Goal: Task Accomplishment & Management: Complete application form

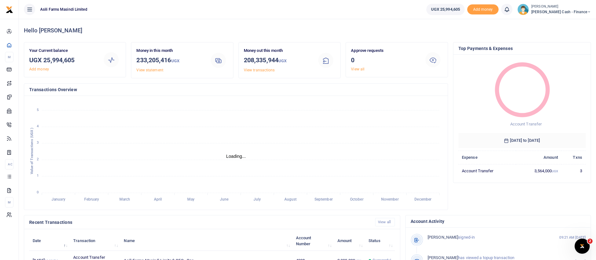
click at [595, 169] on div "Hello Constantine Your Current balance UGX 25,994,605 Add money Money in this m…" at bounding box center [307, 212] width 577 height 387
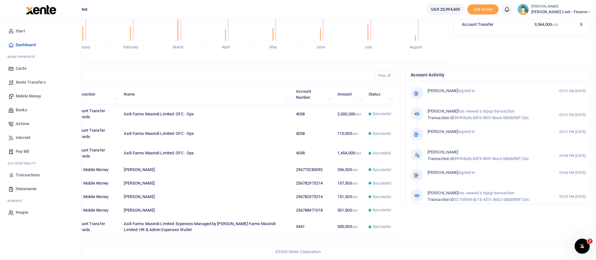
click at [34, 95] on span "Mobile Money" at bounding box center [28, 96] width 25 height 6
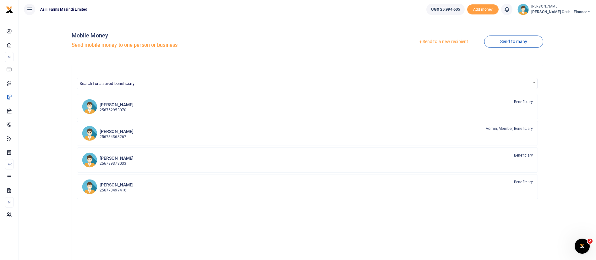
click at [446, 41] on link "Send to a new recipient" at bounding box center [443, 41] width 82 height 11
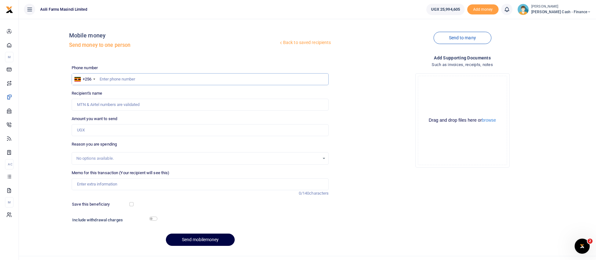
click at [129, 81] on input "text" at bounding box center [200, 79] width 257 height 12
paste input "0702 678292"
click at [109, 80] on input "0702 678292" at bounding box center [200, 79] width 257 height 12
click at [106, 81] on input "0702678292" at bounding box center [200, 79] width 257 height 12
type input "072678292"
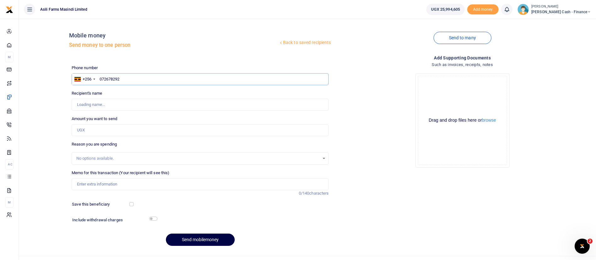
type input "Peace Kyotungire"
click at [102, 79] on input "0702678292" at bounding box center [200, 79] width 257 height 12
type input "702678292"
click at [104, 127] on input "Amount you want to send" at bounding box center [200, 130] width 257 height 12
type input "480,000"
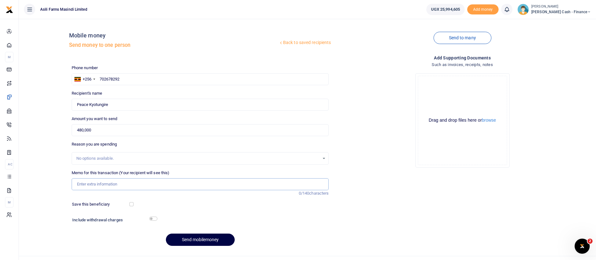
click at [94, 184] on input "Memo for this transaction (Your recipient will see this)" at bounding box center [200, 184] width 257 height 12
type input "Purchase of IDS for"
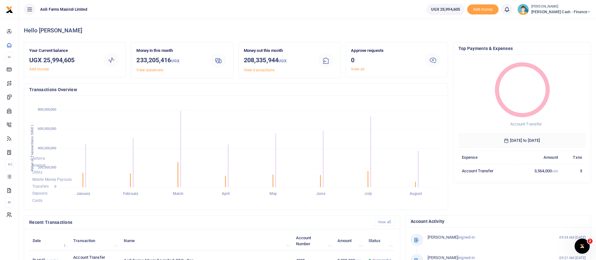
scroll to position [171, 0]
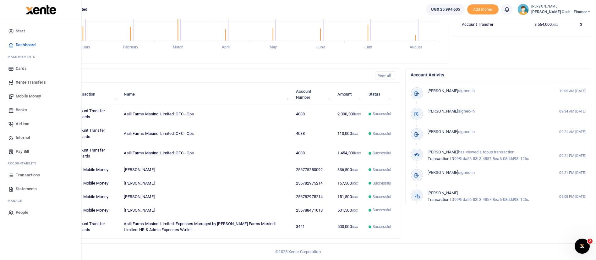
click at [25, 95] on span "Mobile Money" at bounding box center [28, 96] width 25 height 6
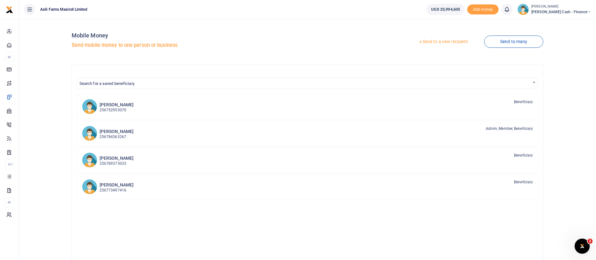
click at [432, 39] on link "Send to a new recipient" at bounding box center [443, 41] width 82 height 11
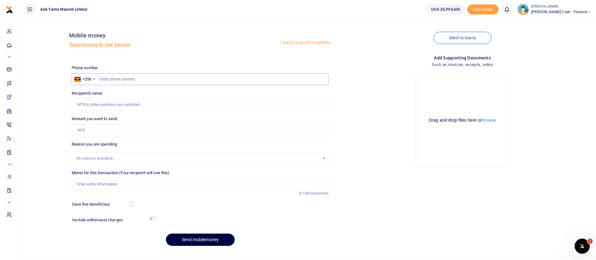
click at [108, 79] on input "text" at bounding box center [200, 79] width 257 height 12
paste input "223,661"
type input "2"
paste input "702 678292"
click at [108, 79] on input "702 678292" at bounding box center [200, 79] width 257 height 12
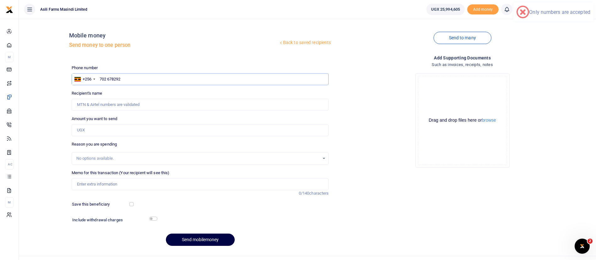
type input "702678292"
type input "Peace Kyotungire"
type input "702678292"
click at [94, 128] on input "Amount you want to send" at bounding box center [200, 130] width 257 height 12
type input "480,000"
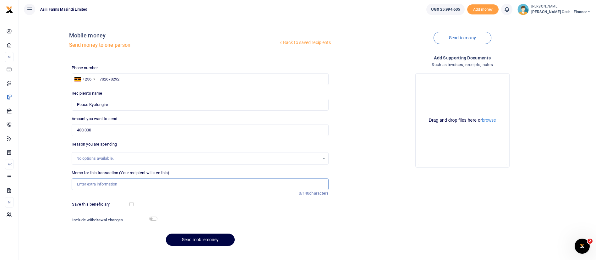
click at [108, 188] on input "Memo for this transaction (Your recipient will see this)" at bounding box center [200, 184] width 257 height 12
type input "Payment for IDS for new staff Asili farms"
click at [488, 119] on button "browse" at bounding box center [489, 120] width 14 height 5
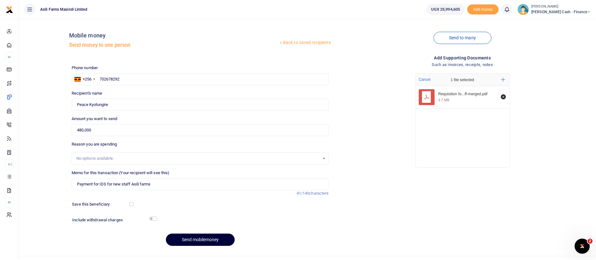
click at [190, 241] on button "Send mobilemoney" at bounding box center [200, 239] width 69 height 12
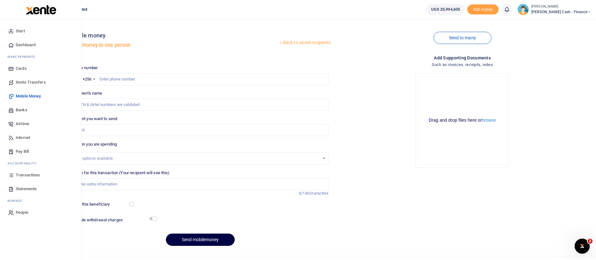
click at [27, 171] on link "Transactions" at bounding box center [40, 175] width 71 height 14
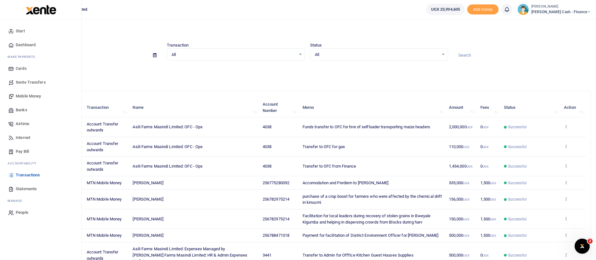
click at [34, 94] on span "Mobile Money" at bounding box center [28, 96] width 25 height 6
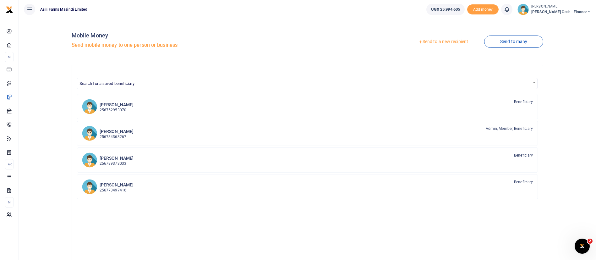
click at [559, 11] on span "[PERSON_NAME] Cash - Finance" at bounding box center [561, 12] width 60 height 6
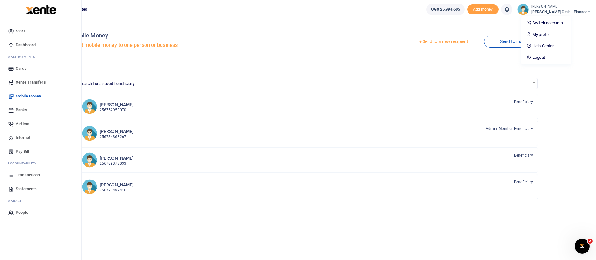
click at [30, 11] on img at bounding box center [41, 9] width 30 height 9
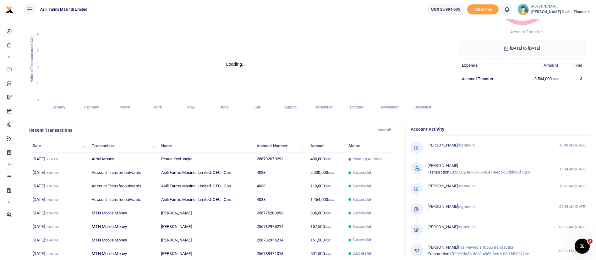
scroll to position [116, 0]
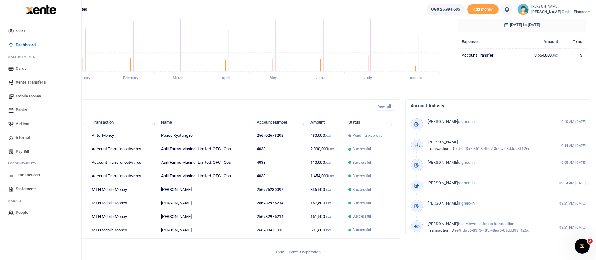
click at [35, 176] on span "Transactions" at bounding box center [28, 175] width 24 height 6
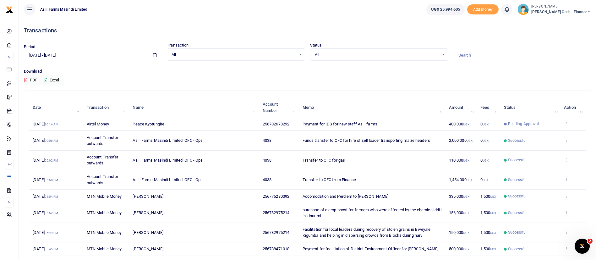
scroll to position [72, 0]
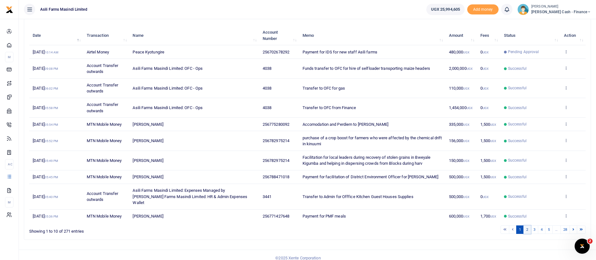
click at [528, 225] on link "2" at bounding box center [527, 229] width 8 height 8
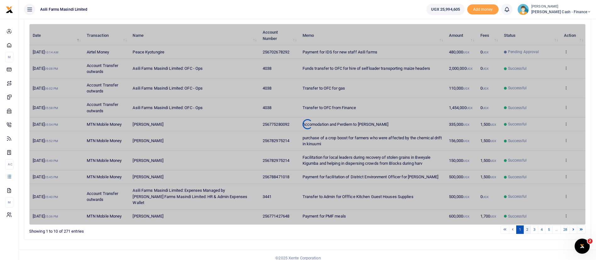
scroll to position [66, 0]
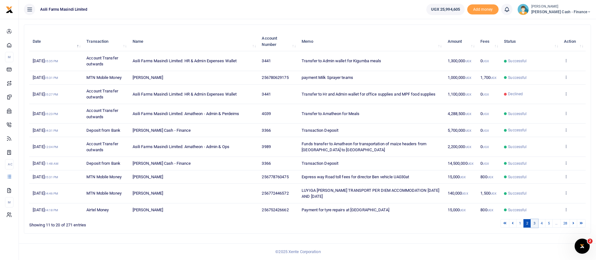
click at [536, 224] on link "3" at bounding box center [535, 223] width 8 height 8
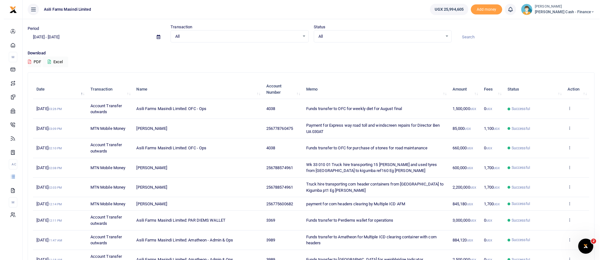
scroll to position [0, 0]
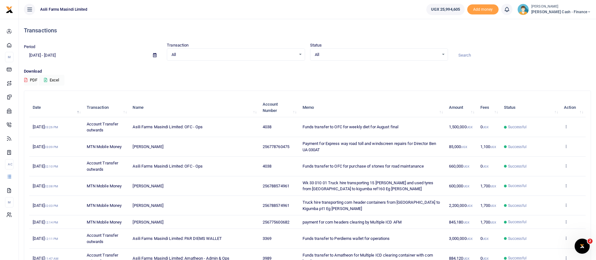
click at [300, 55] on div "All Select an option..." at bounding box center [235, 54] width 137 height 7
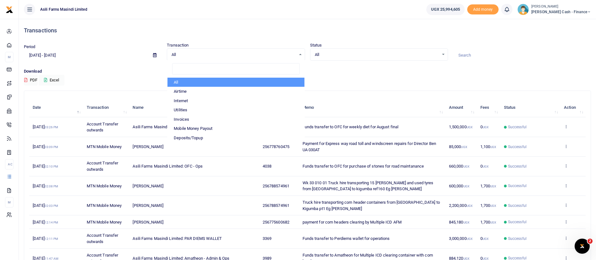
click at [443, 54] on div "All Select an option..." at bounding box center [378, 54] width 137 height 7
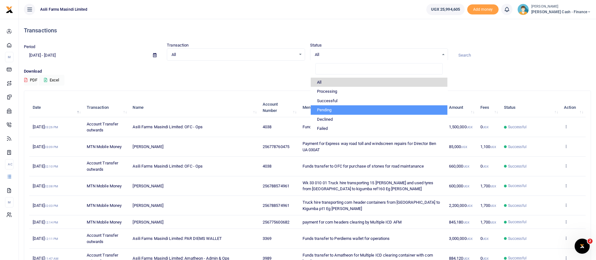
click at [353, 109] on li "Pending" at bounding box center [379, 109] width 137 height 9
select select "PENDING"
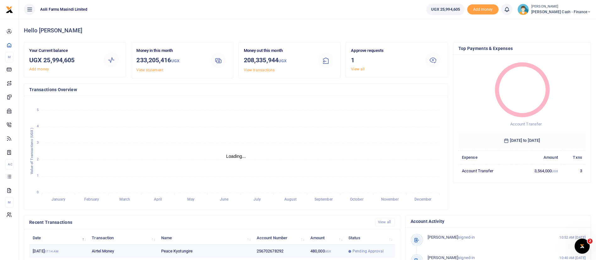
click at [356, 250] on span "Pending Approval" at bounding box center [367, 251] width 31 height 6
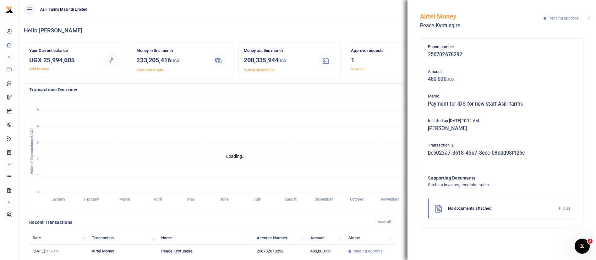
click at [558, 207] on icon at bounding box center [559, 208] width 5 height 6
click at [526, 246] on button "browse" at bounding box center [528, 247] width 14 height 5
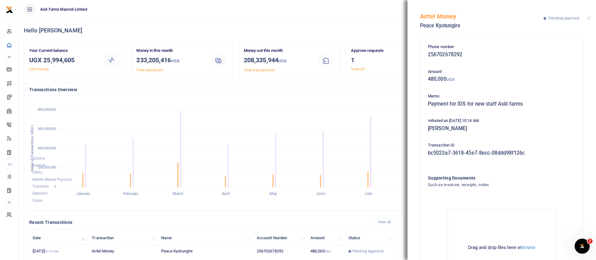
click at [521, 252] on div "Drag and drop files here or browse Powered by Uppy" at bounding box center [501, 248] width 105 height 74
click at [526, 245] on button "browse" at bounding box center [528, 247] width 14 height 5
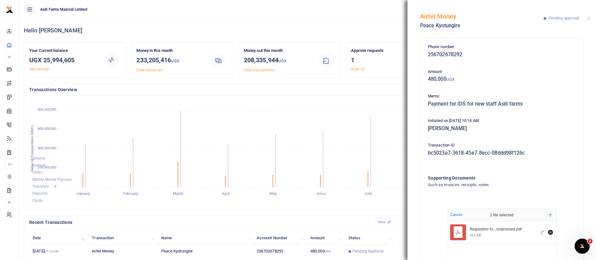
scroll to position [50, 0]
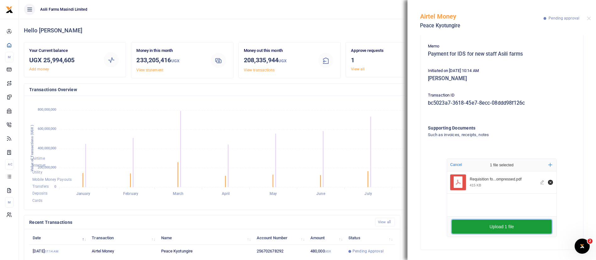
click at [532, 222] on button "Upload 1 file" at bounding box center [502, 227] width 100 height 14
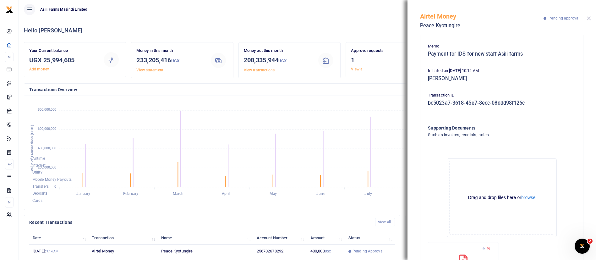
click at [589, 19] on button "Close" at bounding box center [589, 18] width 4 height 4
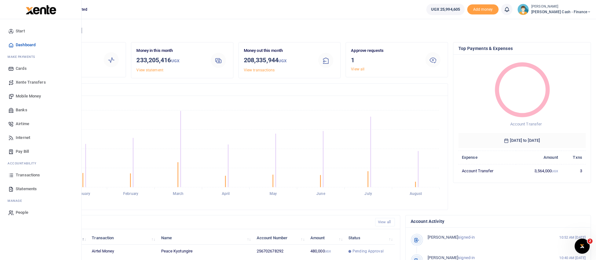
click at [38, 13] on img at bounding box center [41, 9] width 30 height 9
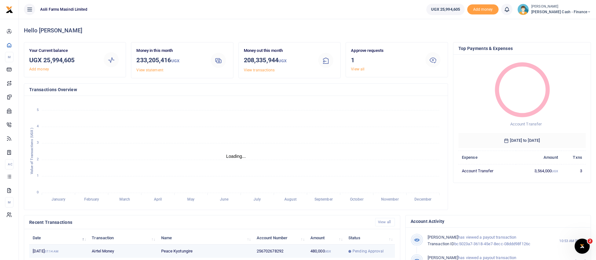
click at [351, 250] on icon at bounding box center [349, 251] width 3 height 3
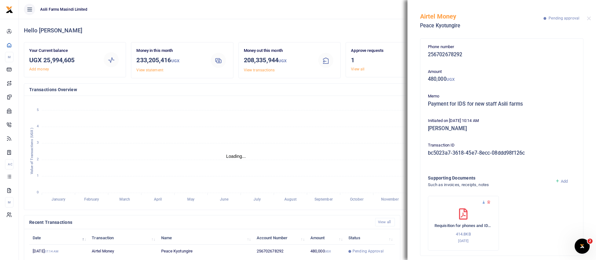
click at [482, 203] on icon at bounding box center [484, 202] width 4 height 4
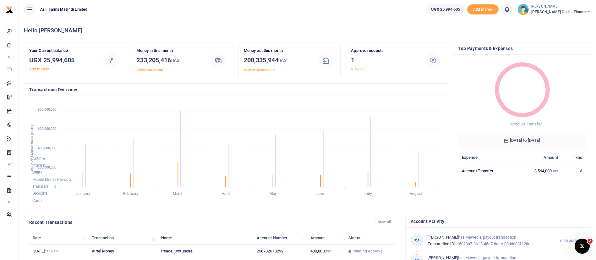
scroll to position [116, 0]
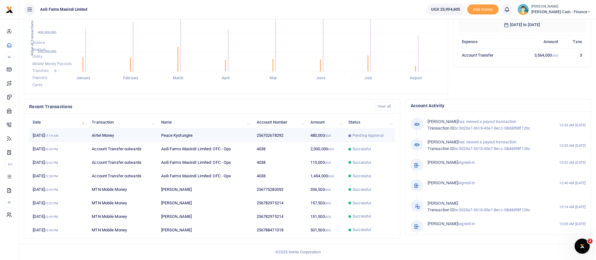
click at [345, 137] on td "Pending Approval" at bounding box center [370, 136] width 50 height 14
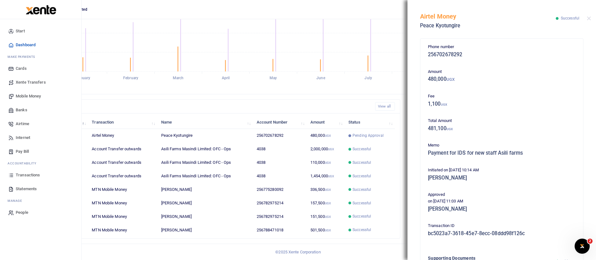
click at [32, 173] on span "Transactions" at bounding box center [28, 175] width 24 height 6
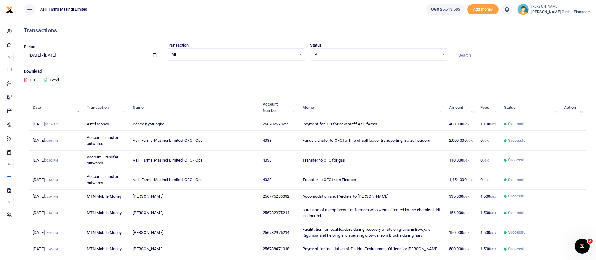
click at [568, 121] on td "View details Send again" at bounding box center [572, 124] width 25 height 14
click at [566, 126] on td "View details Send again" at bounding box center [572, 124] width 25 height 14
click at [566, 125] on icon at bounding box center [566, 123] width 4 height 4
click at [555, 135] on link "View details" at bounding box center [543, 134] width 50 height 9
